Goal: Information Seeking & Learning: Compare options

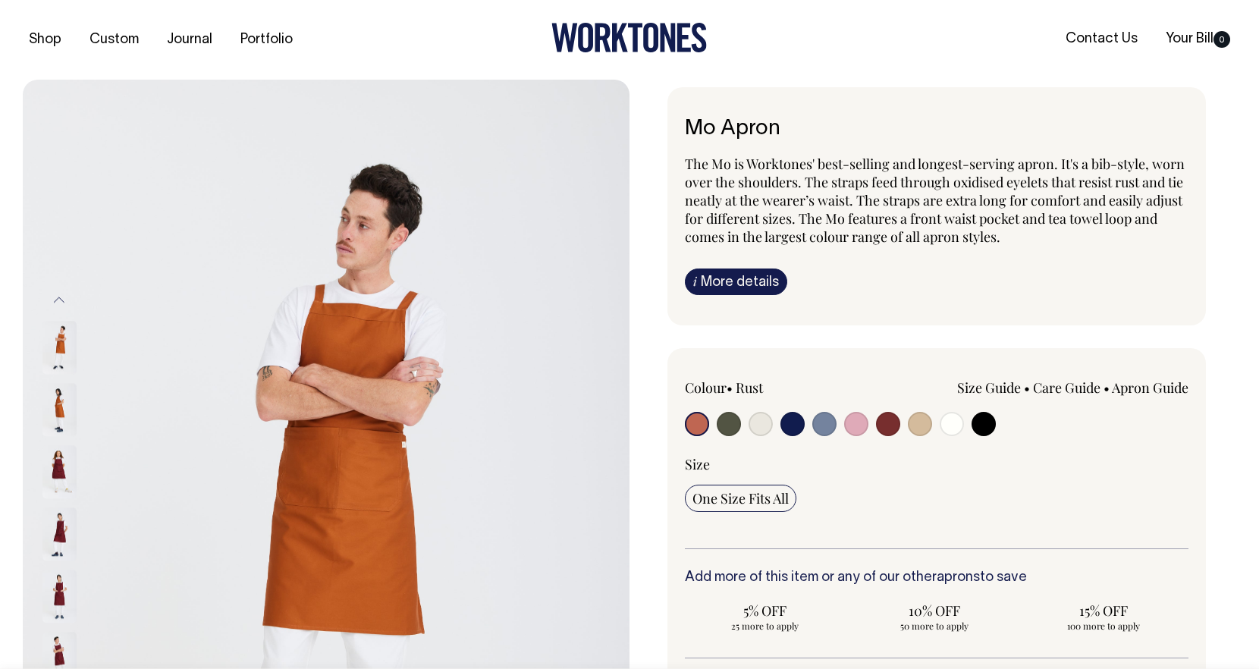
click at [890, 426] on input "radio" at bounding box center [888, 424] width 24 height 24
radio input "true"
select select "Burgundy"
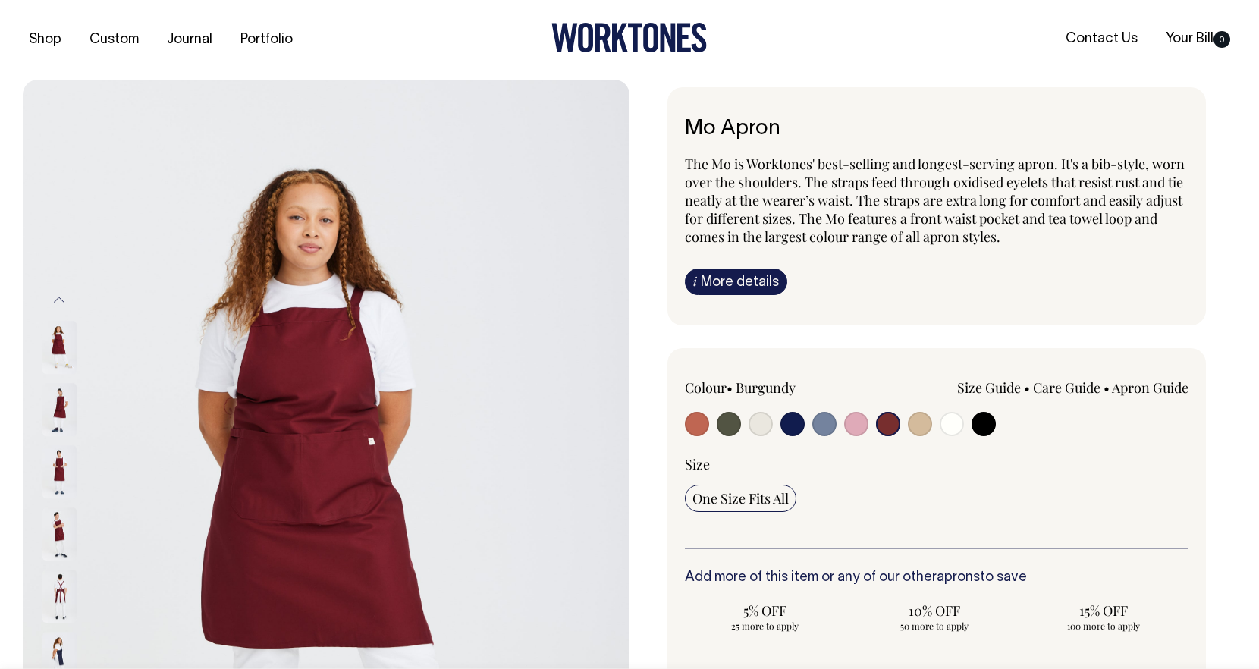
select select "Burgundy"
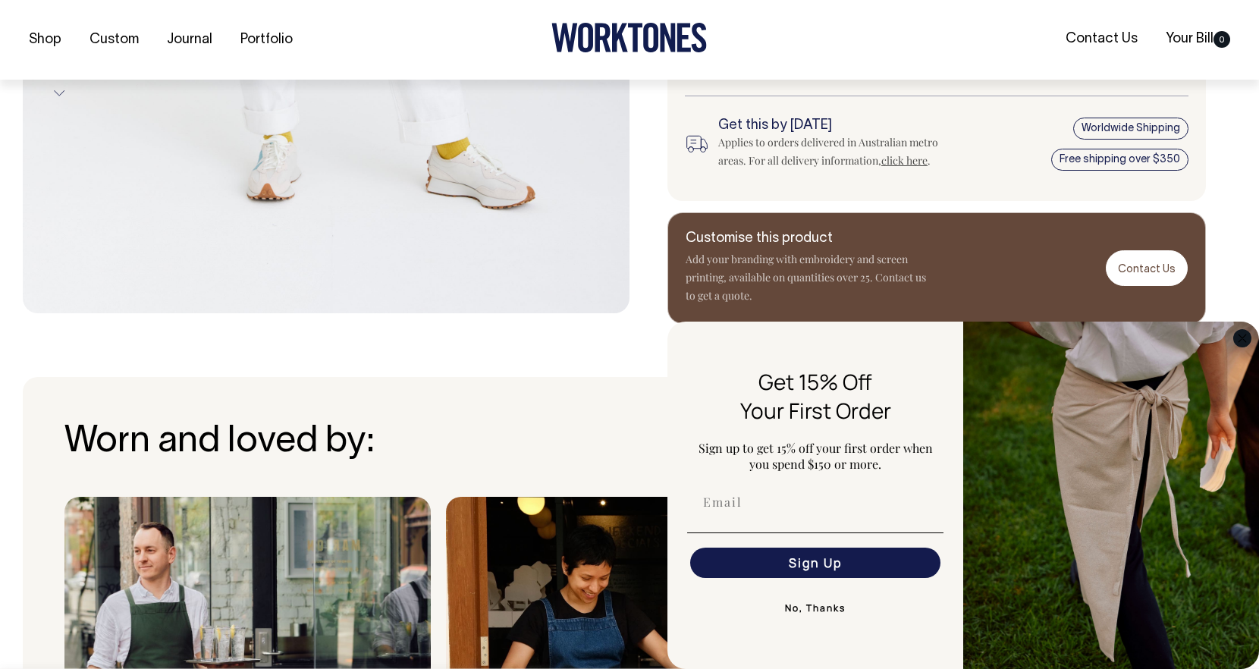
click at [1245, 343] on circle "Close dialog" at bounding box center [1242, 337] width 17 height 17
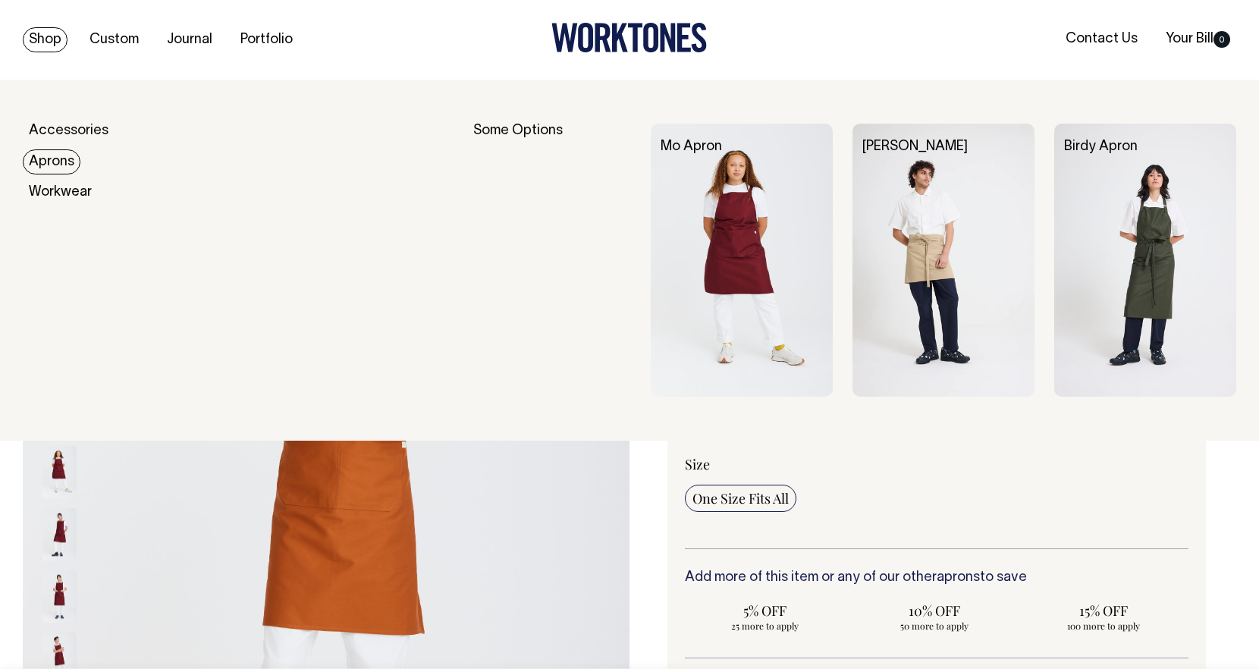
click at [56, 159] on link "Aprons" at bounding box center [52, 161] width 58 height 25
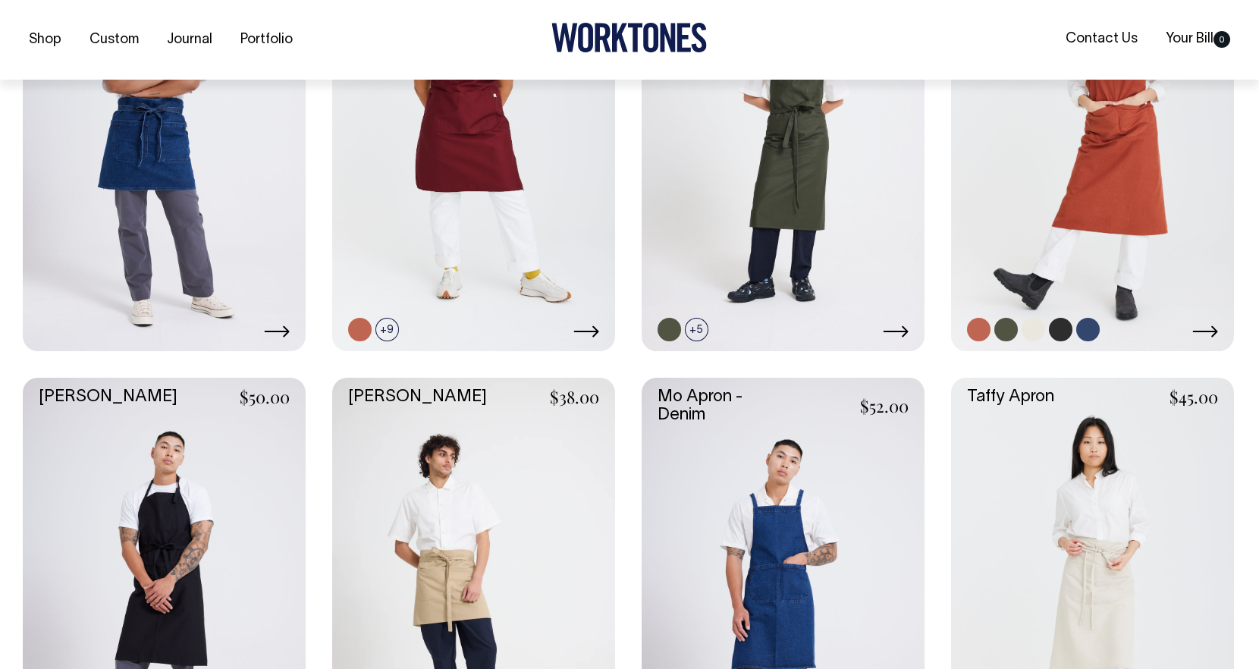
click at [1064, 184] on link at bounding box center [1092, 138] width 283 height 425
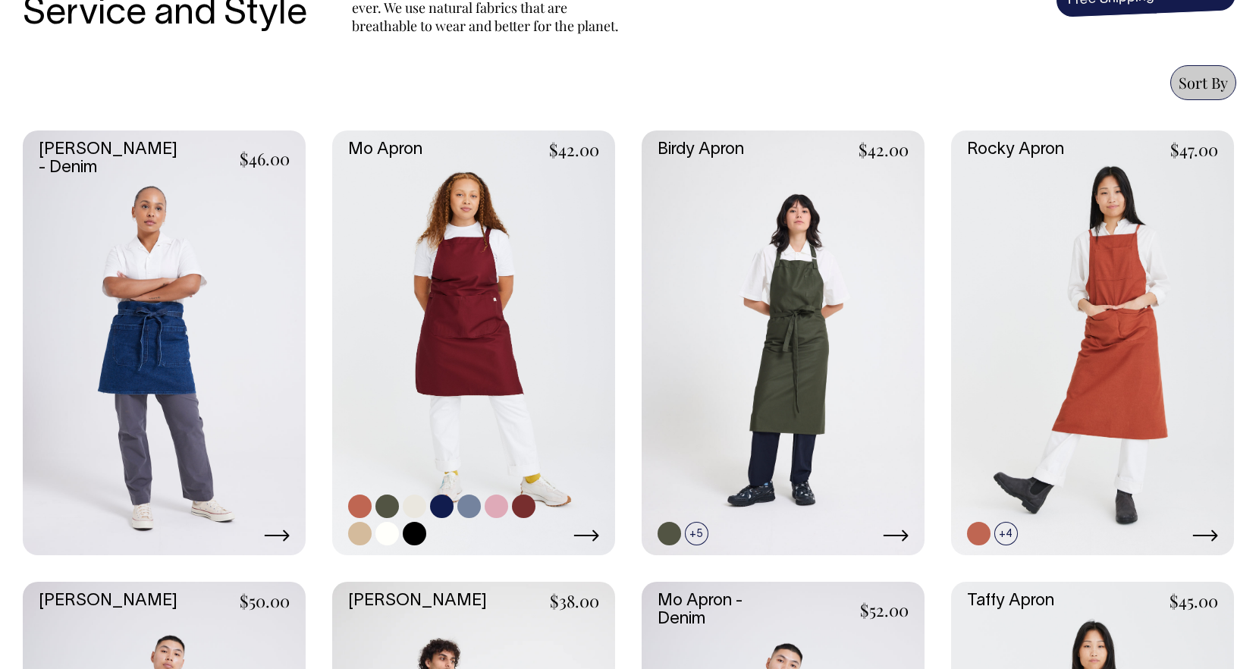
scroll to position [603, 0]
click at [473, 508] on link at bounding box center [469, 507] width 24 height 24
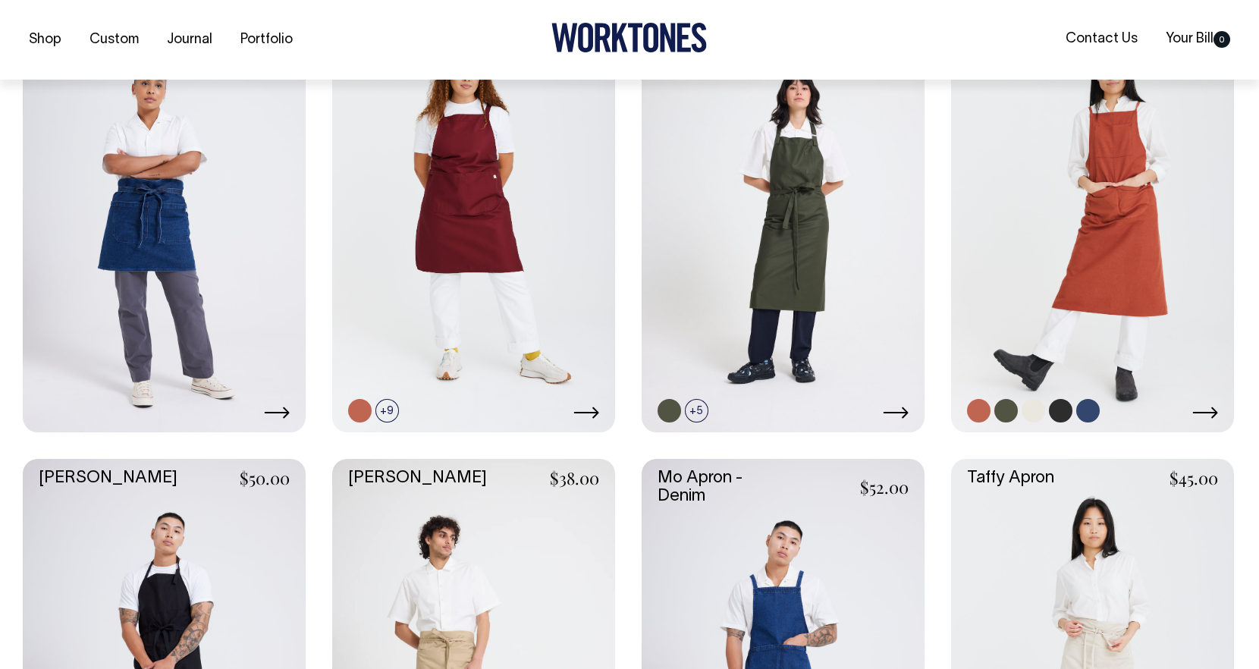
scroll to position [727, 0]
click at [902, 414] on icon at bounding box center [896, 412] width 26 height 12
click at [1107, 297] on link at bounding box center [1092, 219] width 283 height 425
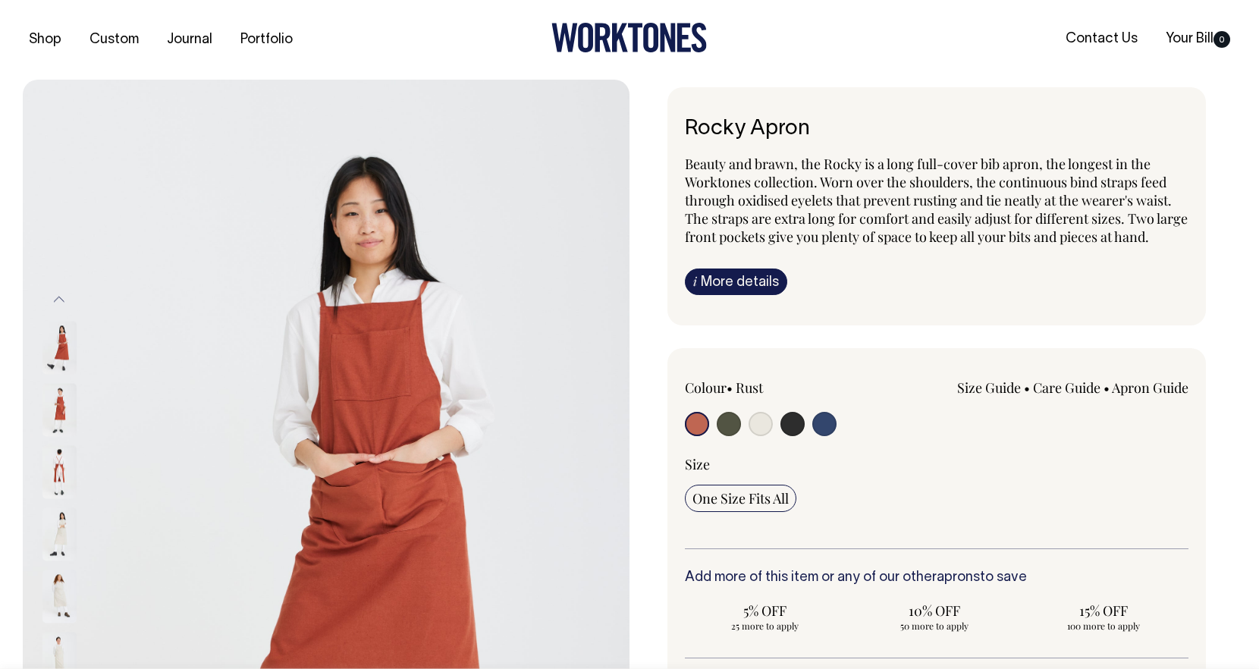
click at [789, 457] on div "Colour • Rust Size Guide cm 25" at bounding box center [937, 464] width 504 height 171
click at [791, 436] on input "radio" at bounding box center [793, 424] width 24 height 24
radio input "true"
select select "Charcoal"
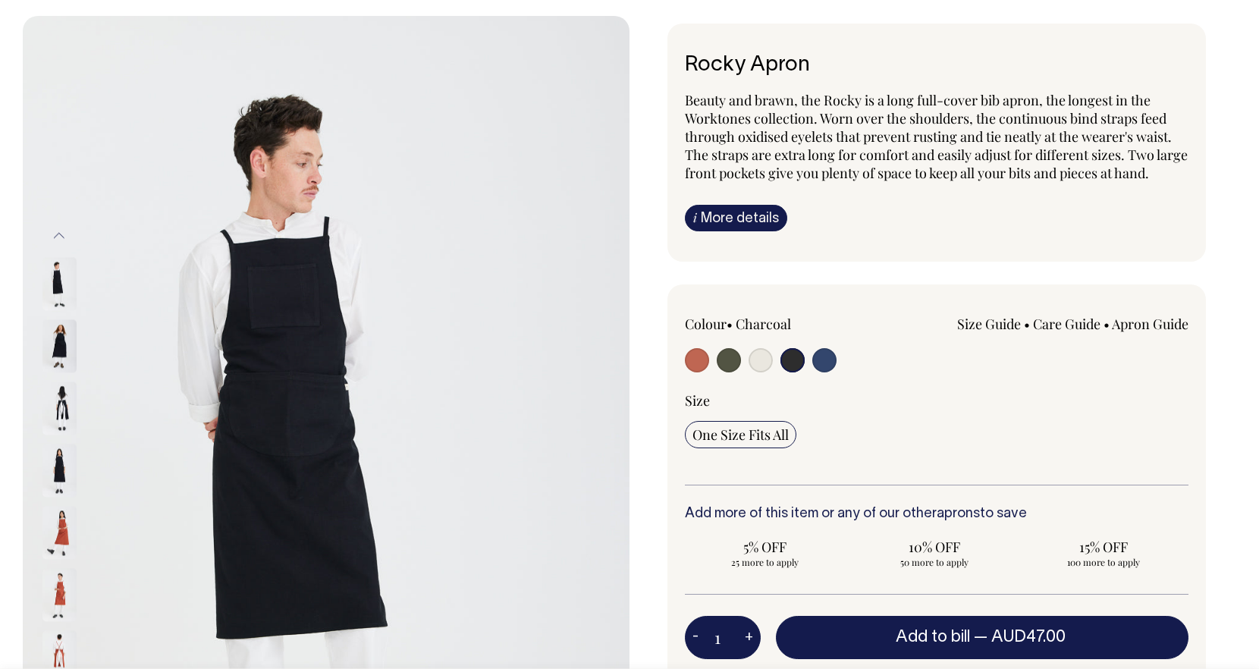
scroll to position [64, 0]
click at [816, 372] on input "radio" at bounding box center [825, 359] width 24 height 24
radio input "true"
select select "Indigo"
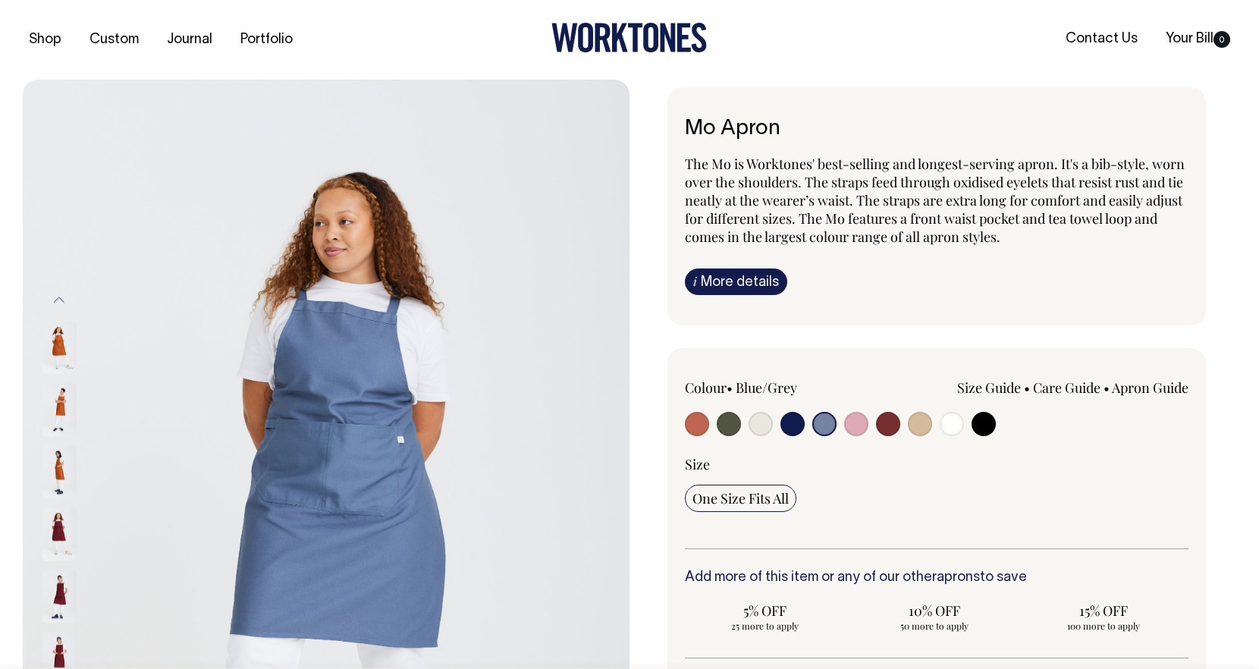
select select "Blue/Grey"
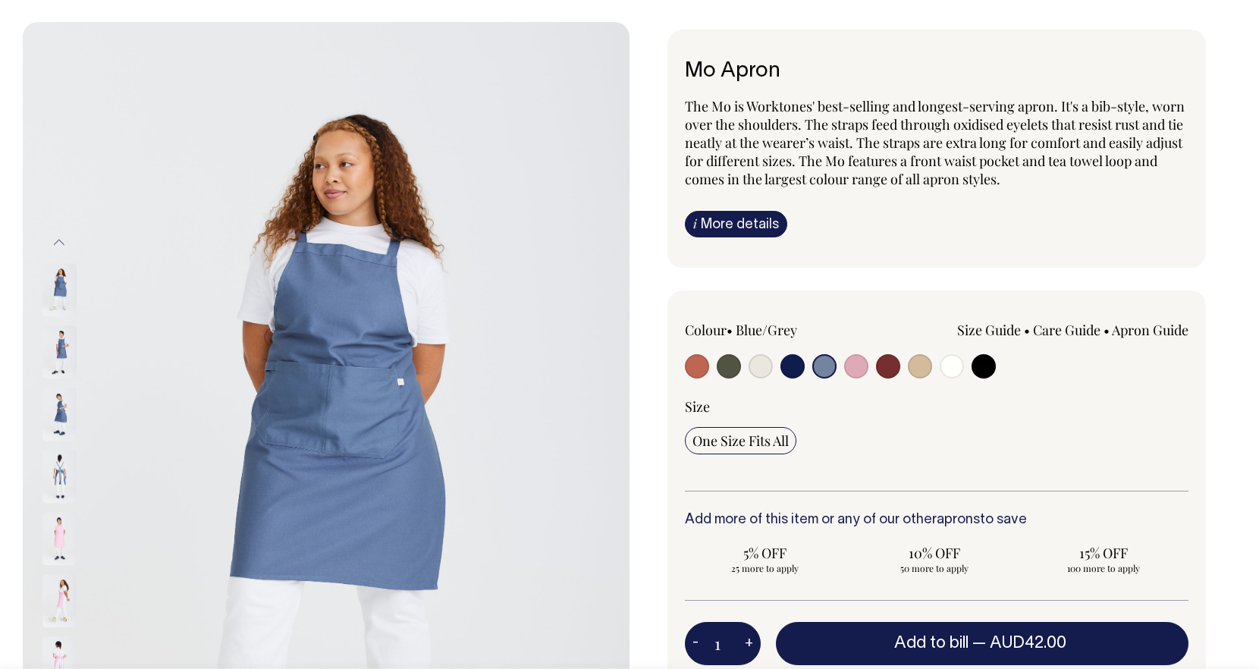
scroll to position [58, 0]
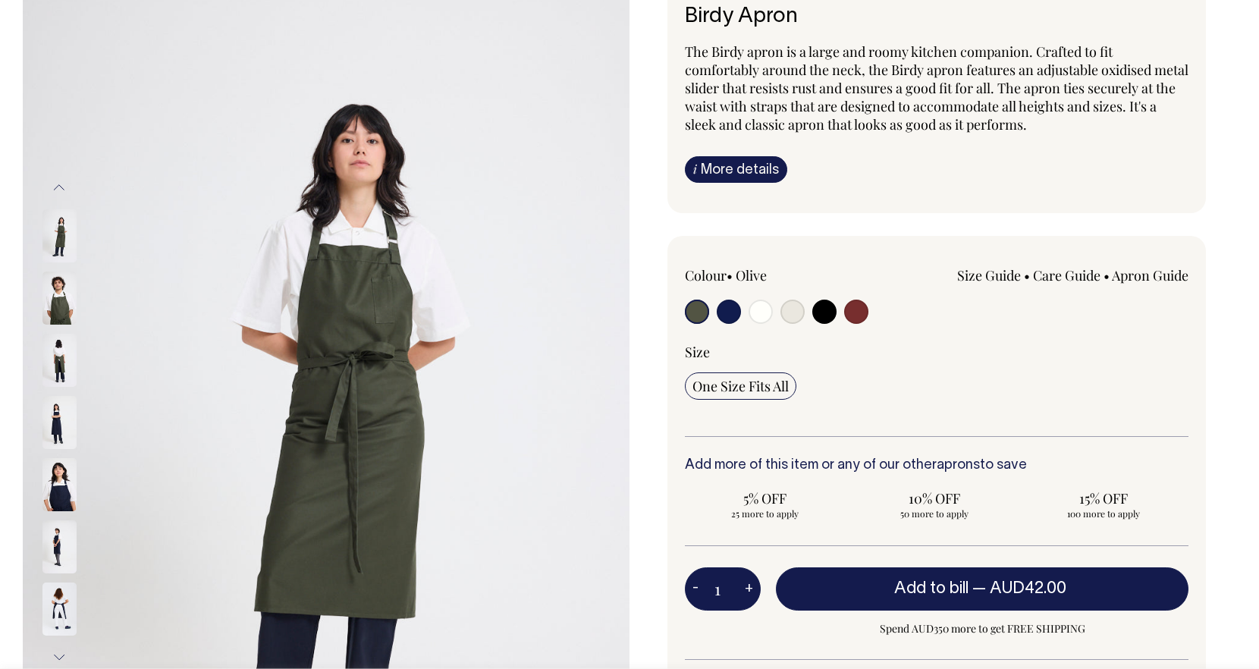
scroll to position [112, 0]
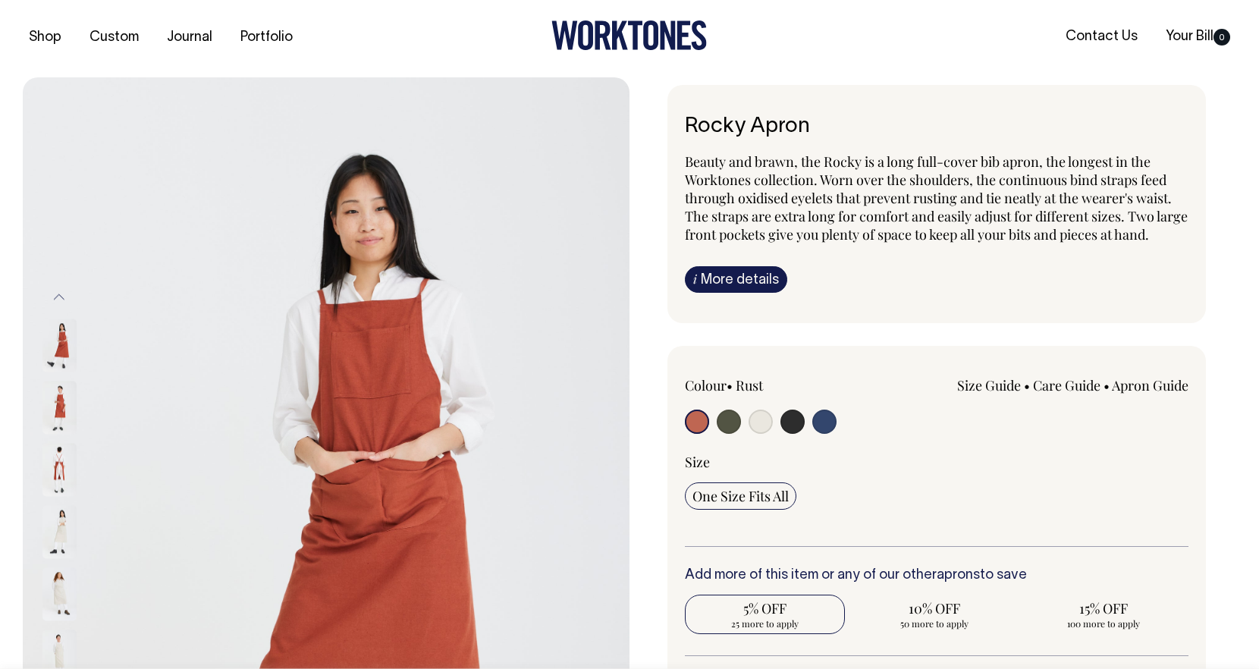
scroll to position [1, 0]
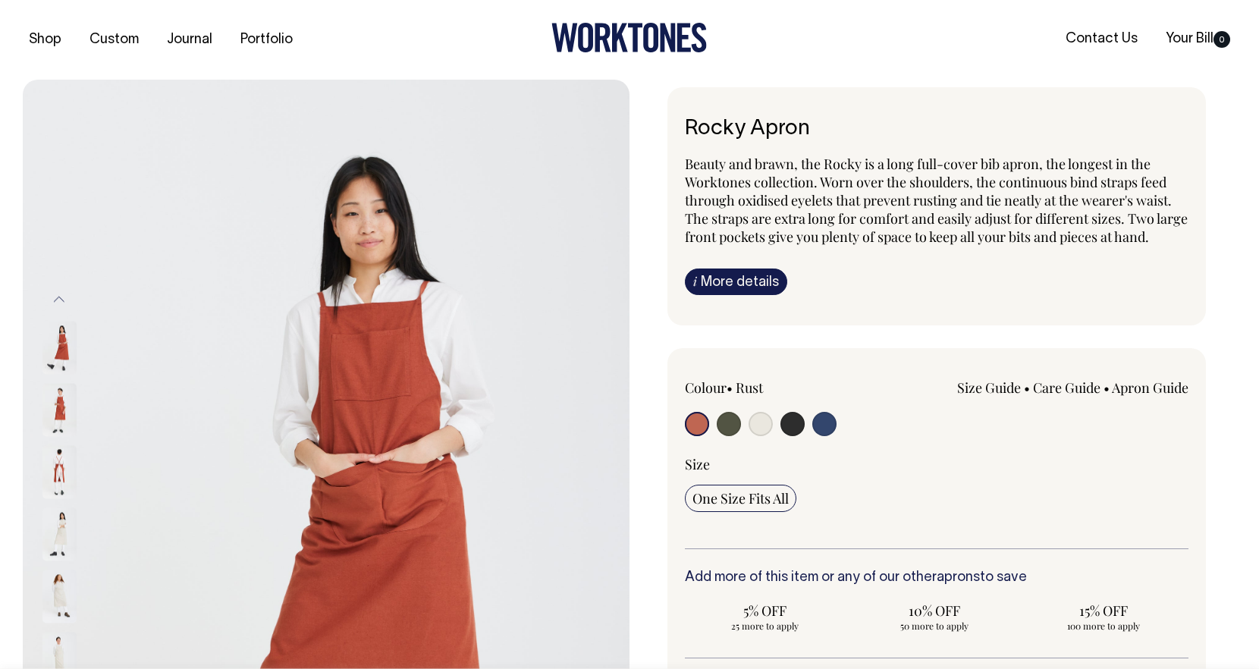
click at [743, 292] on link "i More details" at bounding box center [736, 282] width 102 height 27
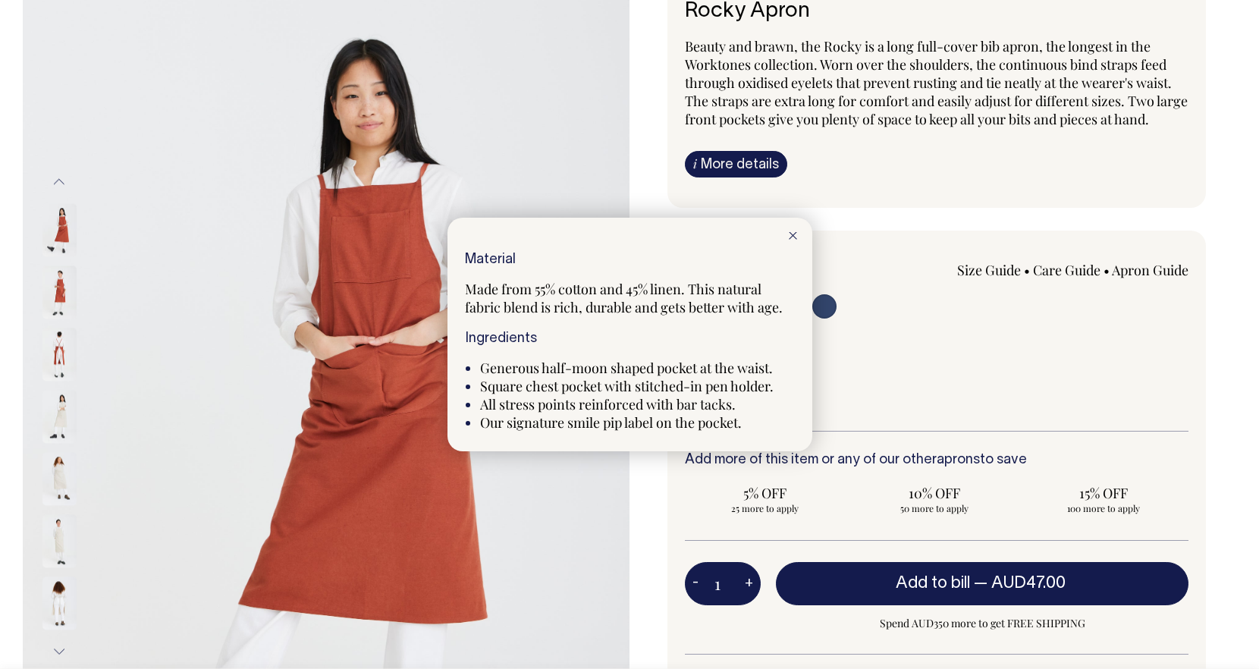
click at [790, 241] on div at bounding box center [793, 234] width 39 height 33
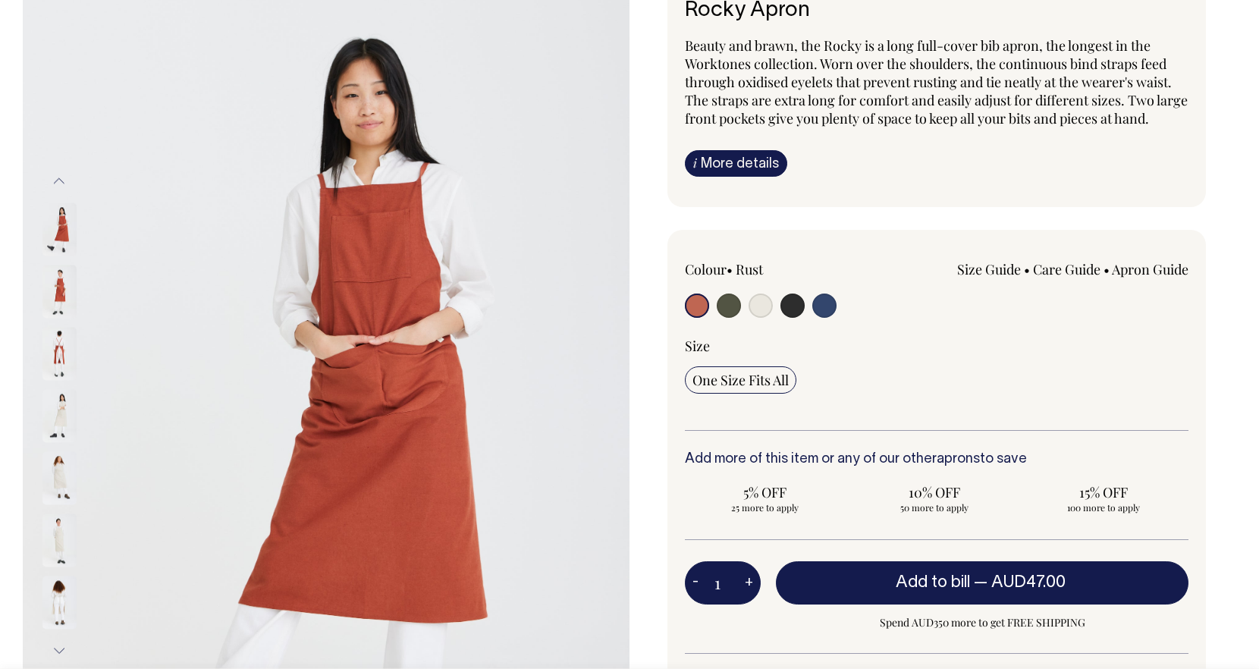
scroll to position [119, 0]
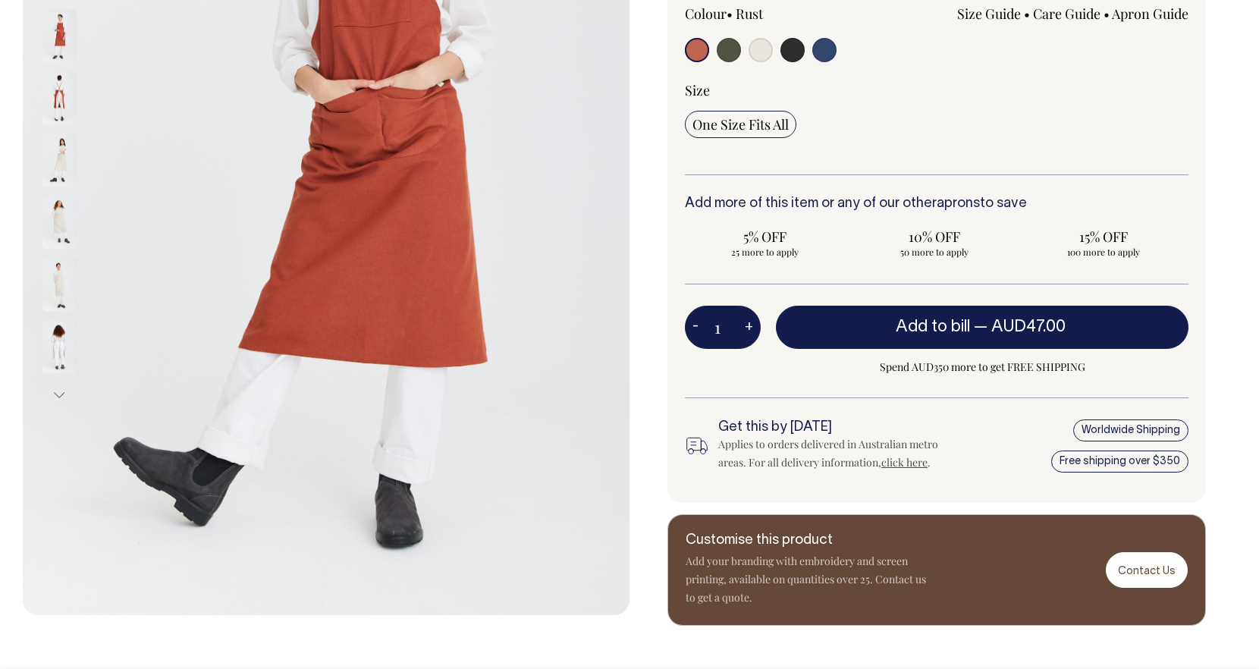
click at [750, 134] on span "One Size Fits All" at bounding box center [741, 124] width 96 height 18
click at [750, 137] on input "One Size Fits All" at bounding box center [741, 124] width 112 height 27
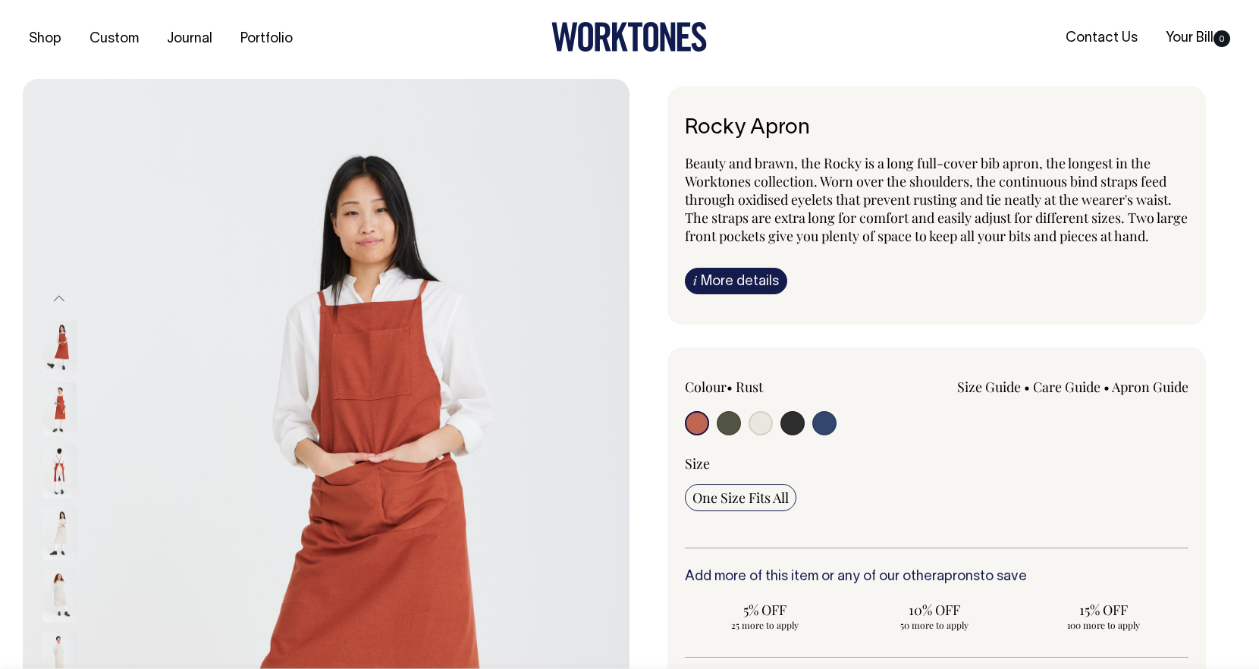
scroll to position [0, 0]
click at [737, 295] on link "i More details" at bounding box center [736, 282] width 102 height 27
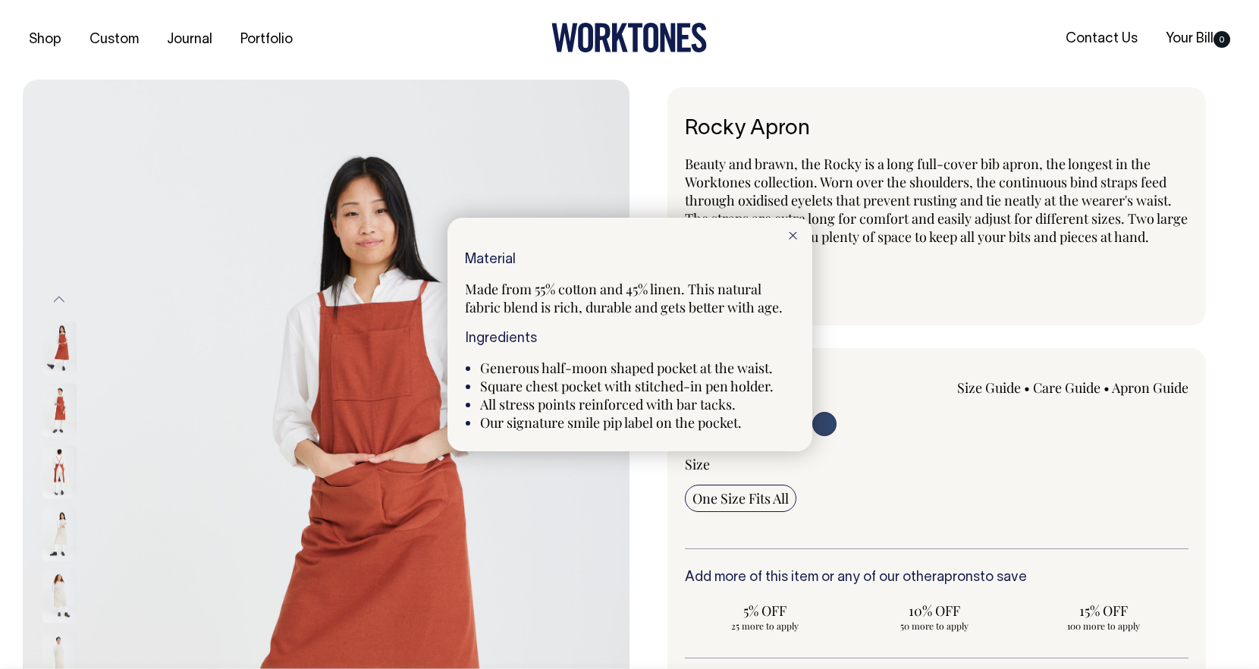
click at [790, 232] on line at bounding box center [793, 235] width 7 height 7
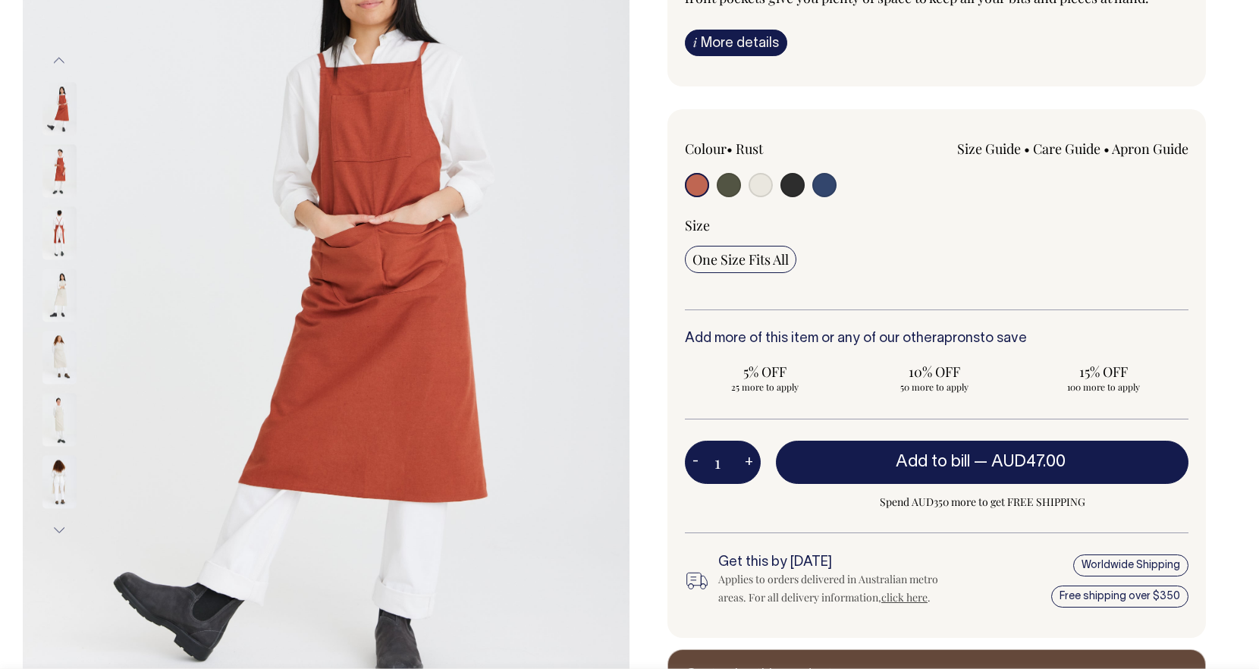
scroll to position [240, 0]
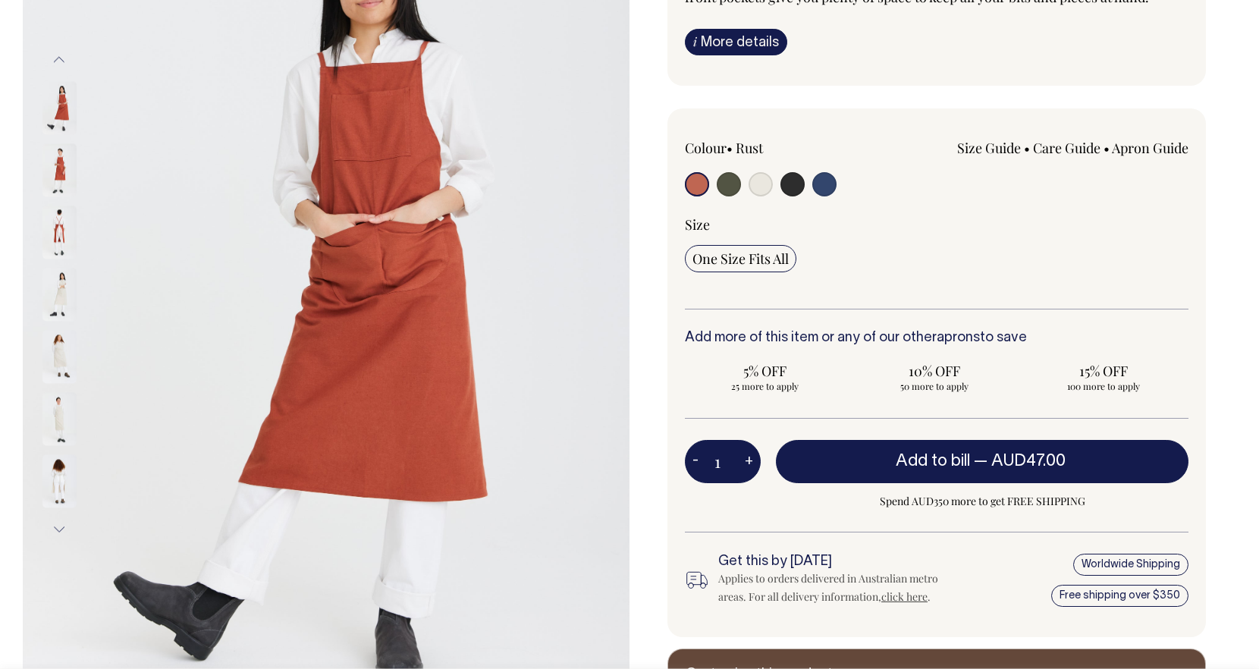
click at [978, 157] on link "Size Guide" at bounding box center [989, 148] width 64 height 18
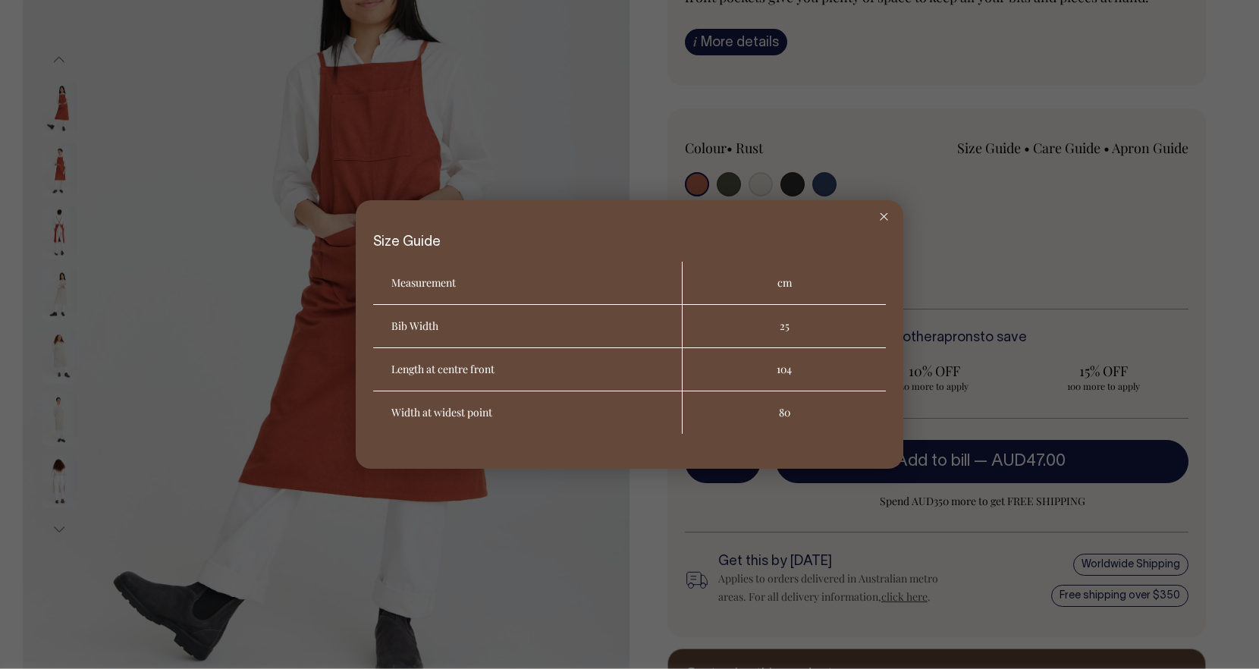
click at [883, 214] on icon at bounding box center [884, 217] width 8 height 8
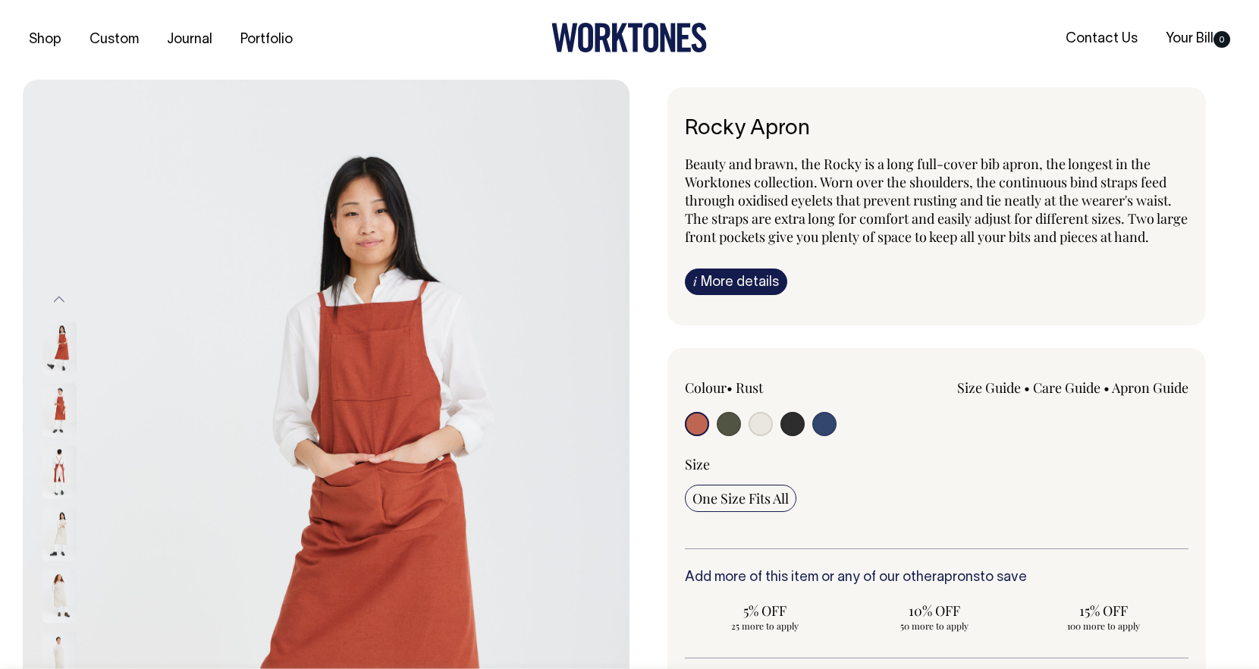
scroll to position [0, 0]
click at [59, 466] on img at bounding box center [59, 471] width 34 height 53
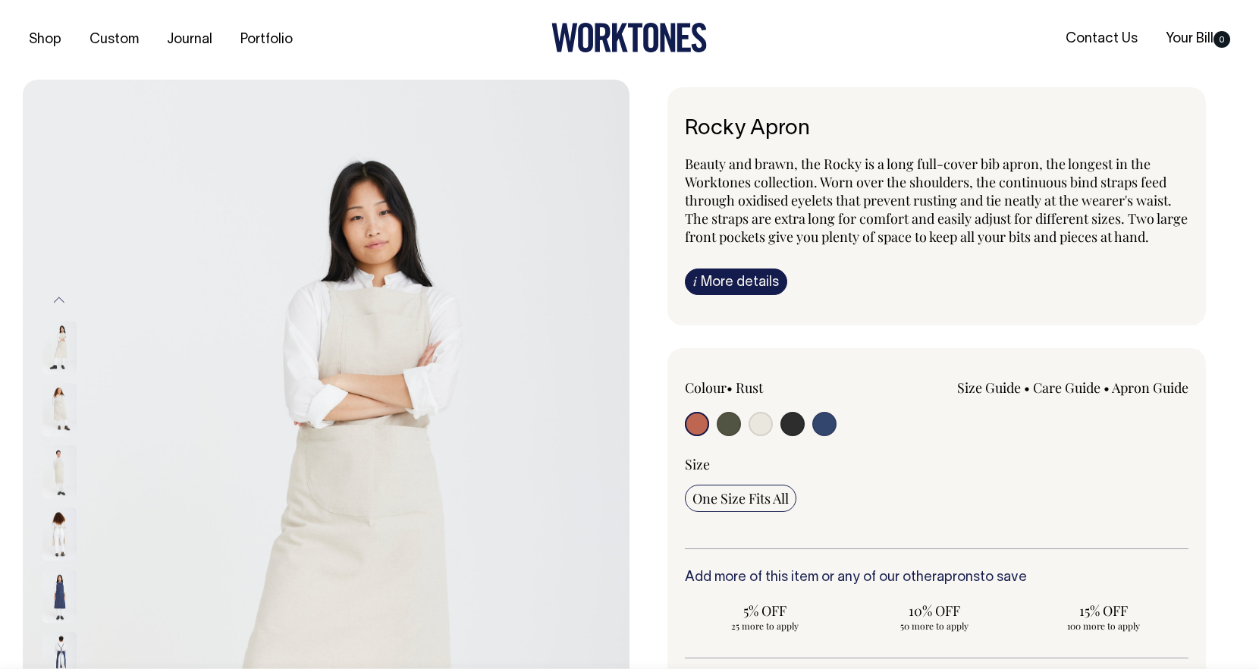
click at [59, 589] on img at bounding box center [59, 596] width 34 height 53
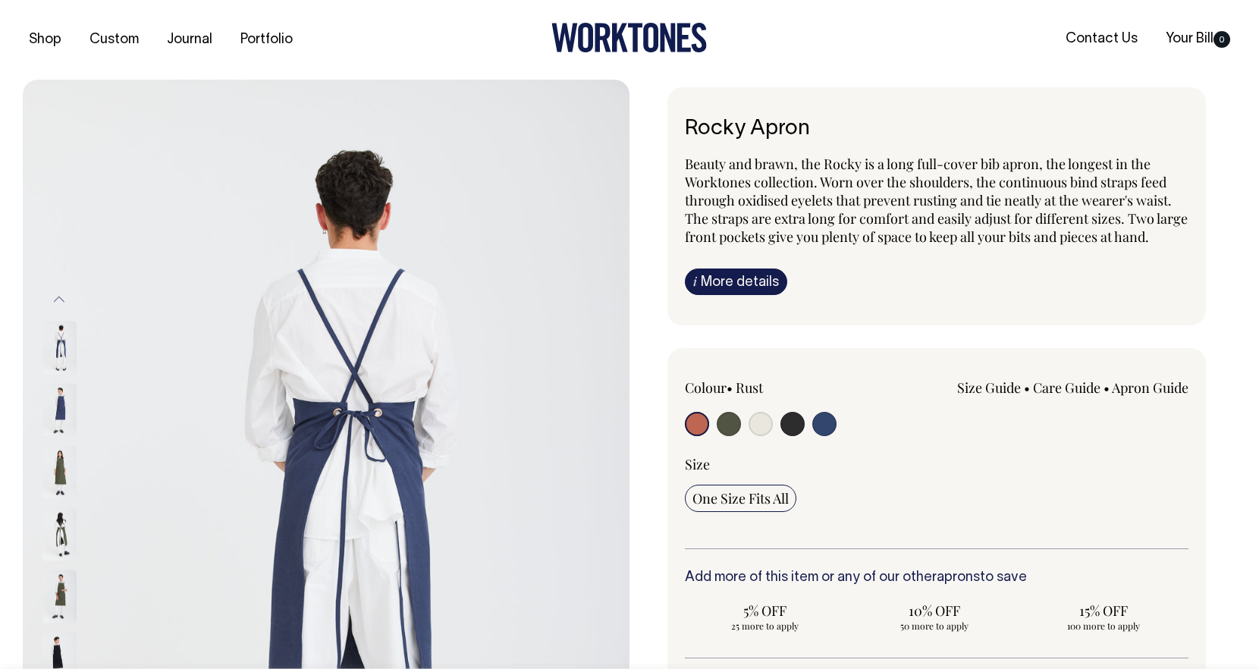
click at [58, 585] on img at bounding box center [59, 596] width 34 height 53
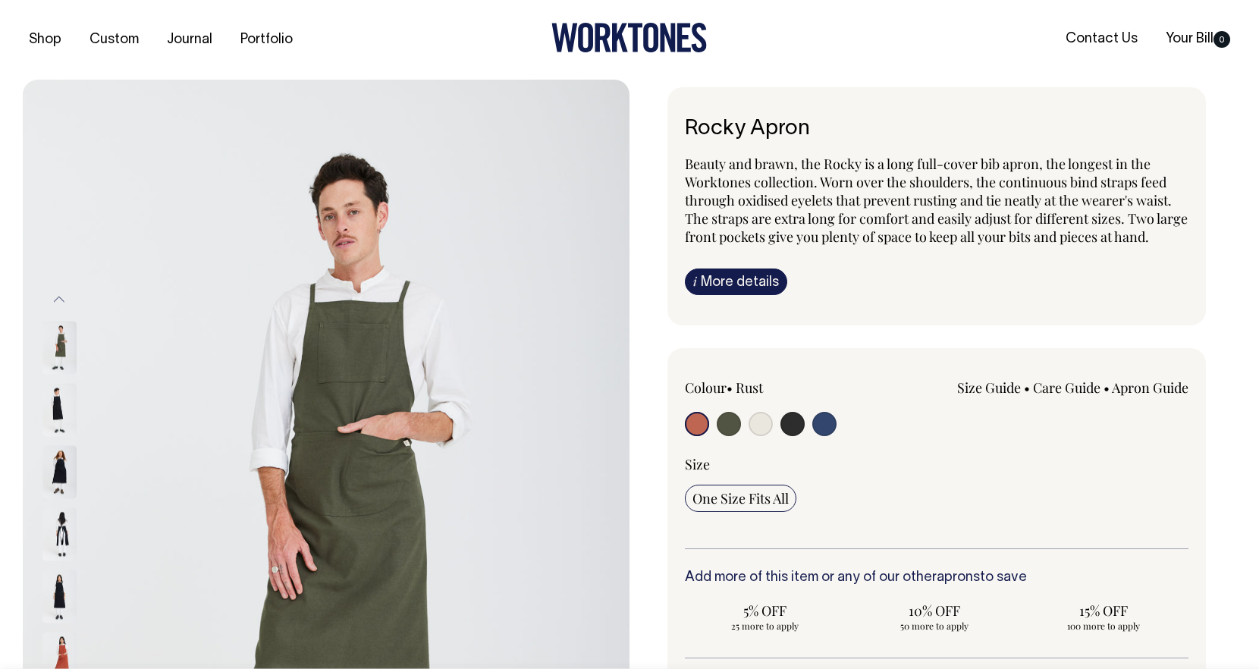
click at [61, 584] on img at bounding box center [59, 596] width 34 height 53
